Goal: Task Accomplishment & Management: Use online tool/utility

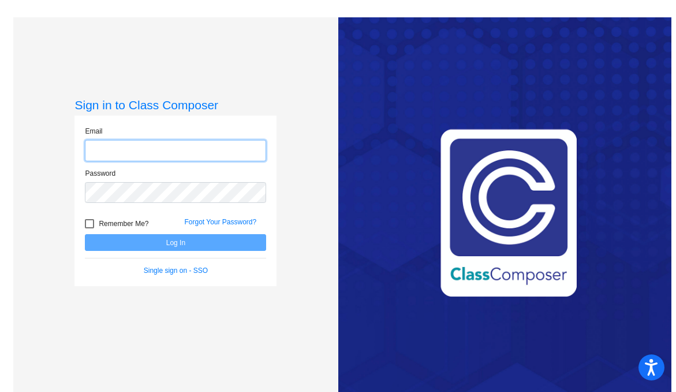
click at [137, 152] on input "email" at bounding box center [175, 150] width 181 height 21
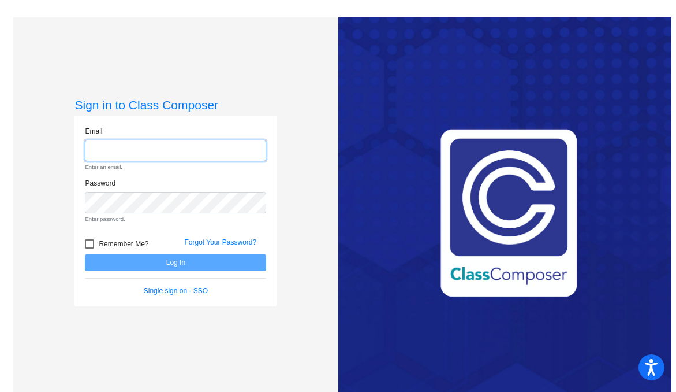
type input "[PERSON_NAME][EMAIL_ADDRESS][DOMAIN_NAME]"
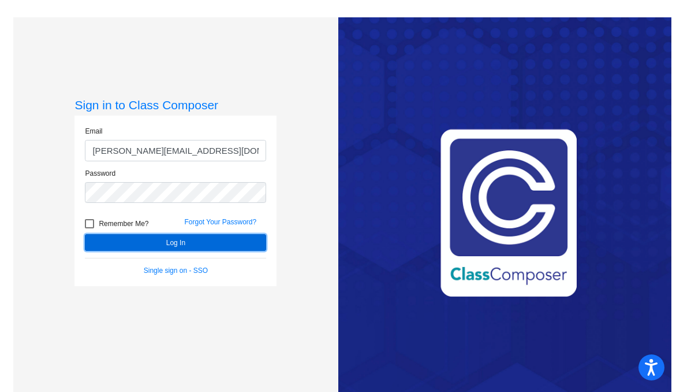
click at [135, 247] on button "Log In" at bounding box center [175, 242] width 181 height 17
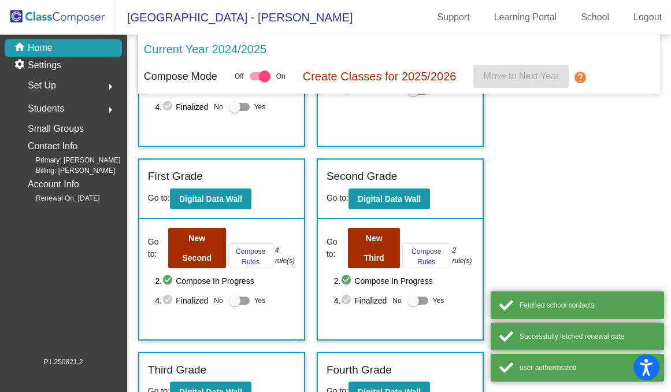
scroll to position [173, 0]
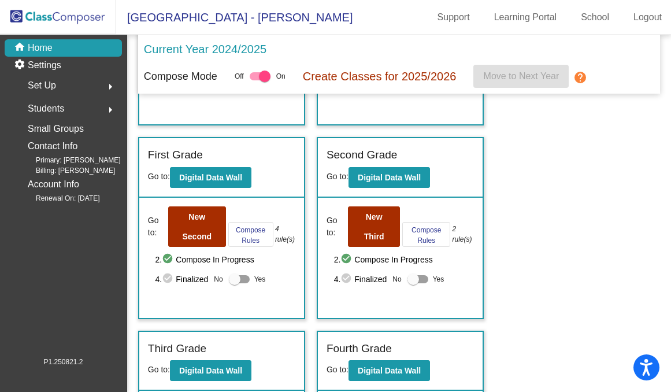
click at [456, 158] on div "Second Grade" at bounding box center [399, 157] width 147 height 20
click at [211, 221] on button "New Second" at bounding box center [197, 226] width 58 height 40
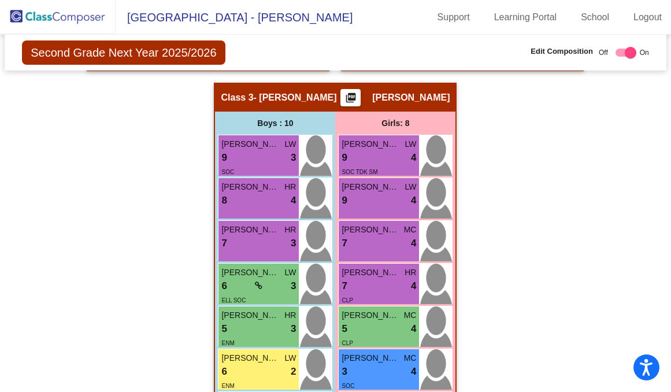
scroll to position [746, 0]
